Goal: Task Accomplishment & Management: Complete application form

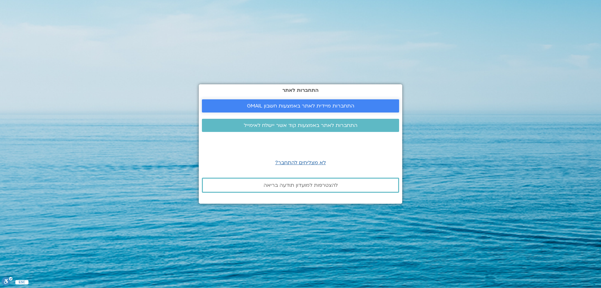
click at [298, 107] on span "התחברות מיידית לאתר באמצעות חשבון GMAIL" at bounding box center [300, 106] width 107 height 6
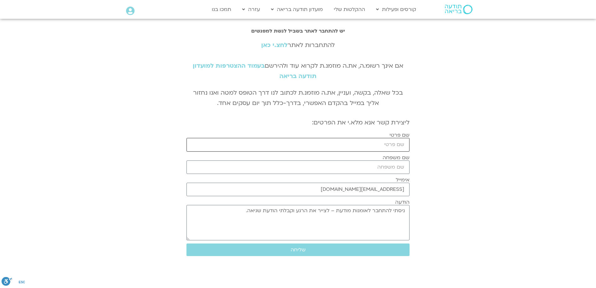
click at [359, 144] on input "שם פרטי" at bounding box center [298, 144] width 223 height 13
type input "זיוה"
type input "ששון"
click at [343, 190] on input "[EMAIL_ADDRESS][DOMAIN_NAME]" at bounding box center [298, 188] width 223 height 13
drag, startPoint x: 343, startPoint y: 190, endPoint x: 450, endPoint y: 195, distance: 107.5
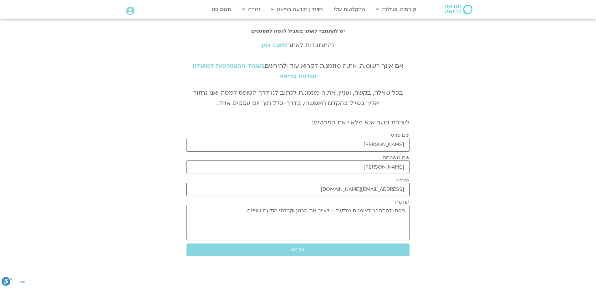
click at [450, 195] on section "יש להתחבר לאתר בשביל לגשת למפגשים להתחברות לאתר לחצ.י כאן אם אינך רשומ.ה, את.ה …" at bounding box center [298, 142] width 596 height 234
type input "zivasasson@walla.com"
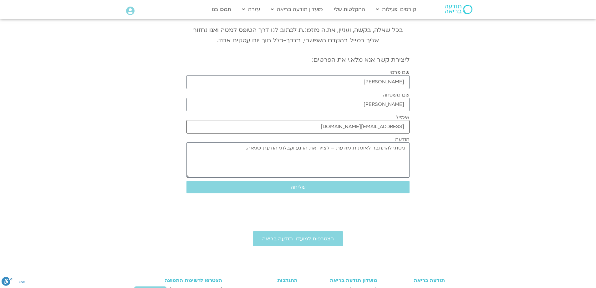
scroll to position [31, 0]
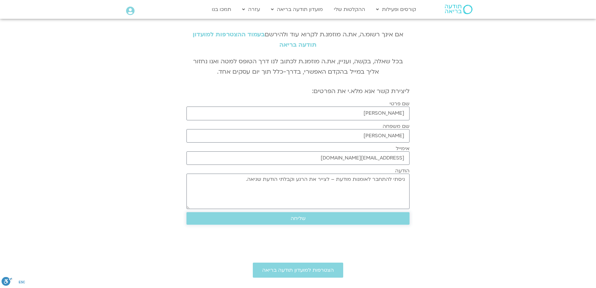
click at [302, 219] on span "שליחה" at bounding box center [298, 218] width 15 height 6
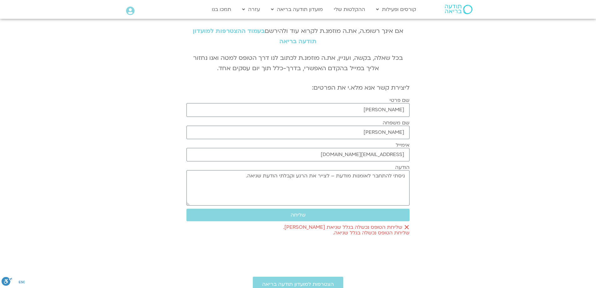
scroll to position [0, 0]
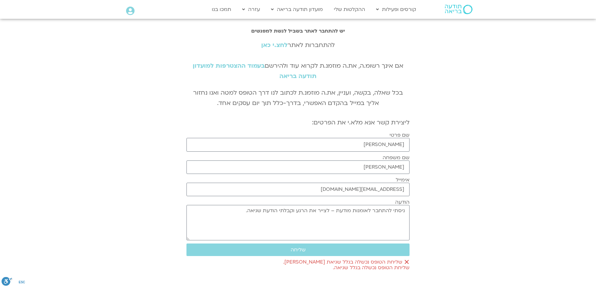
click at [268, 45] on link "לחצ.י כאן" at bounding box center [274, 45] width 26 height 8
click at [277, 45] on link "לחצ.י כאן" at bounding box center [274, 45] width 26 height 8
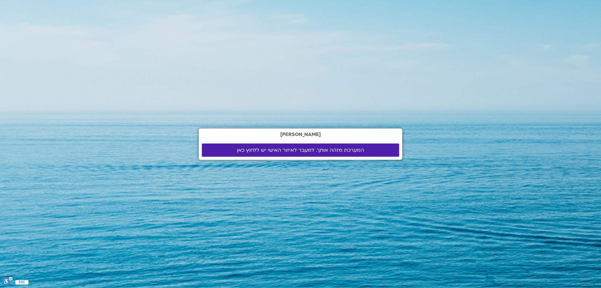
click at [292, 151] on span "המערכת מזהה אותך. למעבר לאיזור האישי יש ללחוץ כאן" at bounding box center [300, 150] width 127 height 6
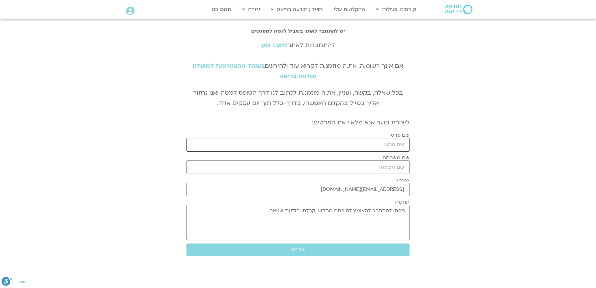
click at [375, 146] on input "שם פרטי" at bounding box center [298, 144] width 223 height 13
type input "[PERSON_NAME]"
type input "ששון"
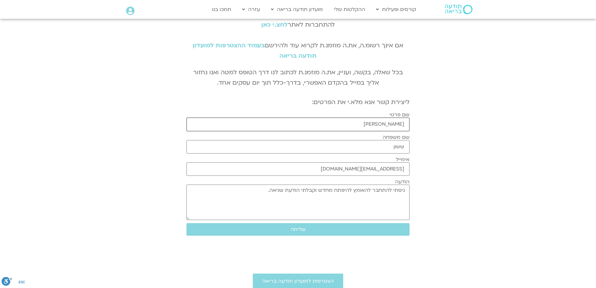
scroll to position [31, 0]
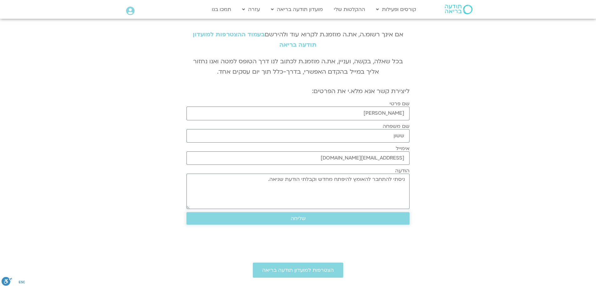
click at [299, 219] on span "שליחה" at bounding box center [298, 218] width 15 height 6
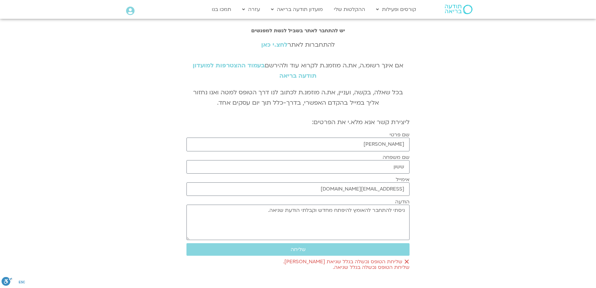
scroll to position [0, 0]
click at [266, 45] on link "לחצ.י כאן" at bounding box center [274, 45] width 26 height 8
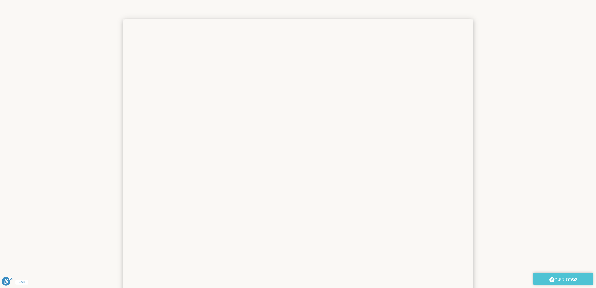
scroll to position [156, 0]
